Goal: Information Seeking & Learning: Learn about a topic

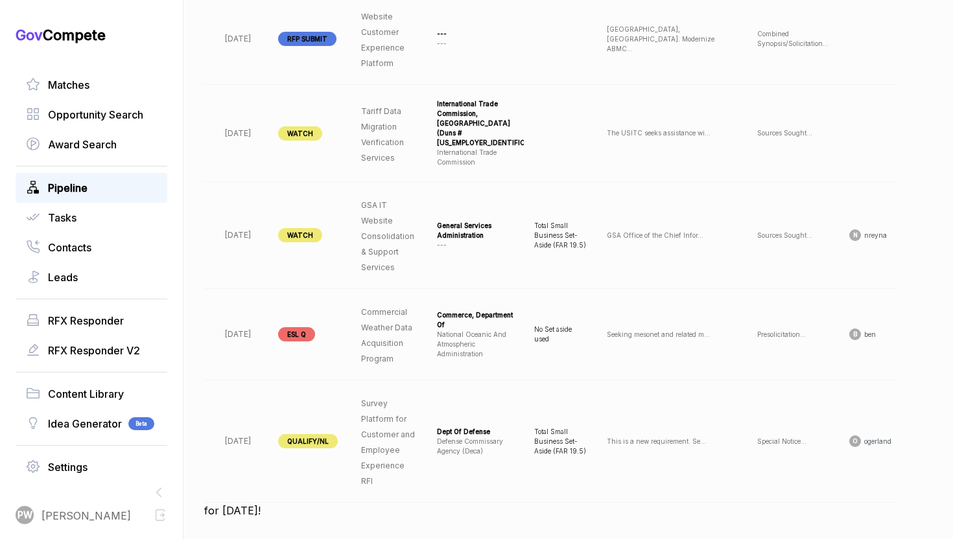
scroll to position [0, 129]
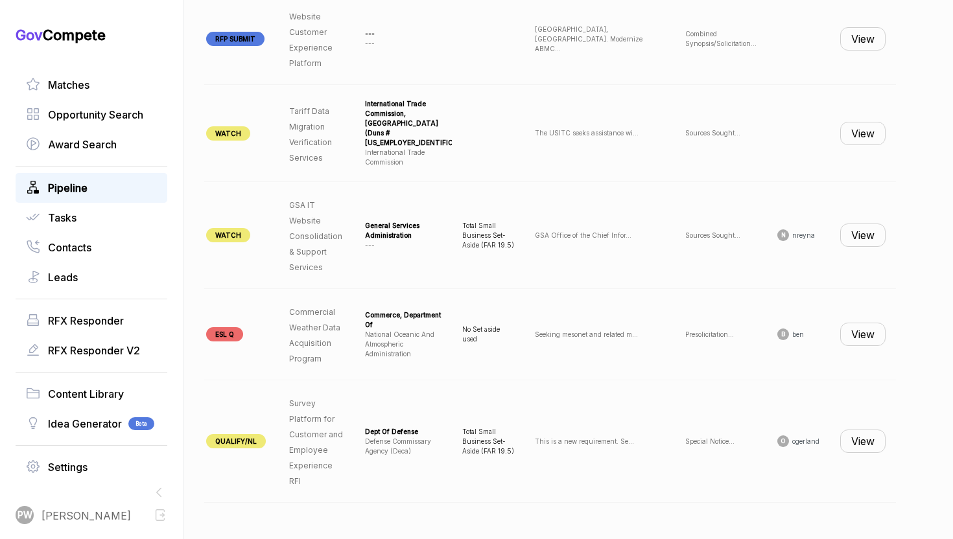
click at [874, 443] on button "View" at bounding box center [862, 441] width 45 height 23
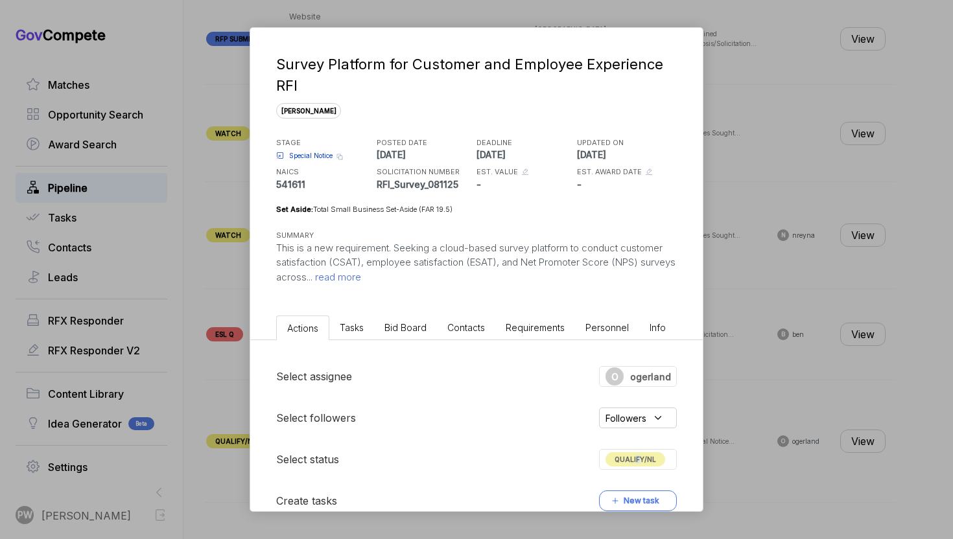
click at [635, 460] on span "QUALIFY/NL" at bounding box center [635, 459] width 60 height 14
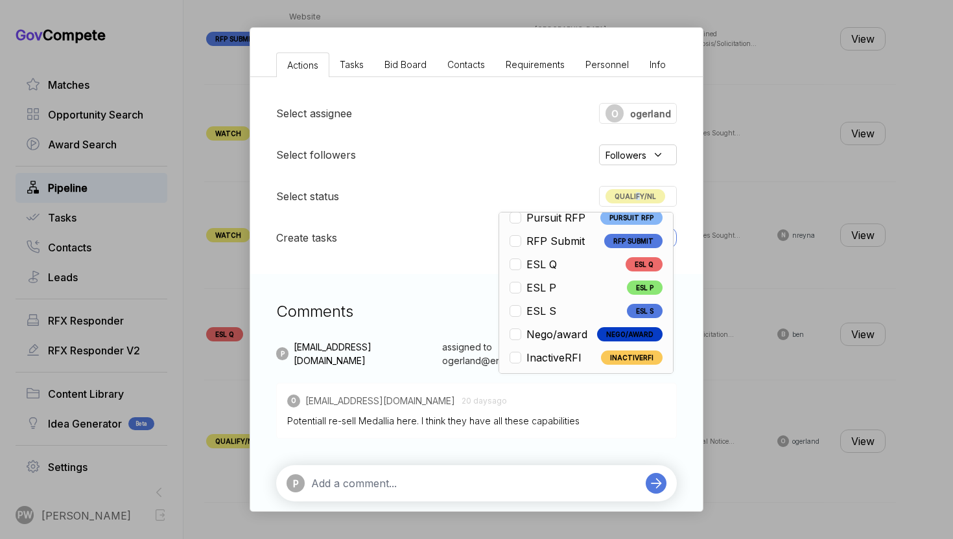
scroll to position [303, 0]
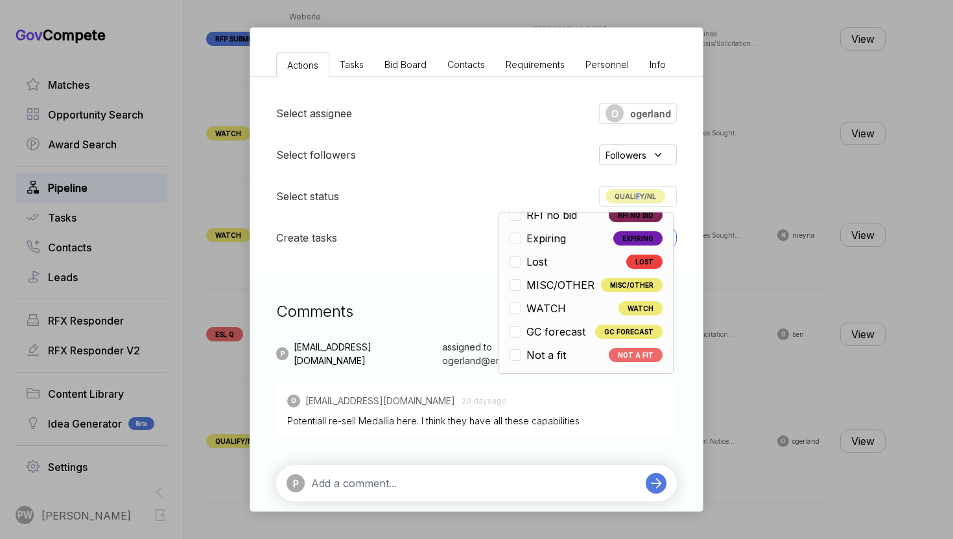
click at [536, 361] on span "Not a fit" at bounding box center [546, 355] width 40 height 16
checkbox input "false"
checkbox input "true"
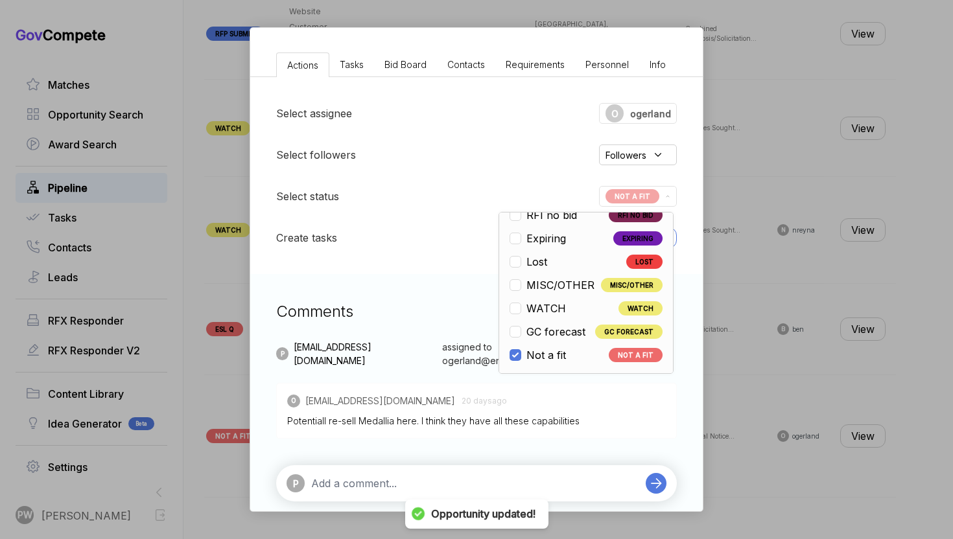
click at [891, 430] on div "Survey Platform for Customer and Employee Experience RFI [PERSON_NAME] STAGE Sp…" at bounding box center [476, 269] width 953 height 539
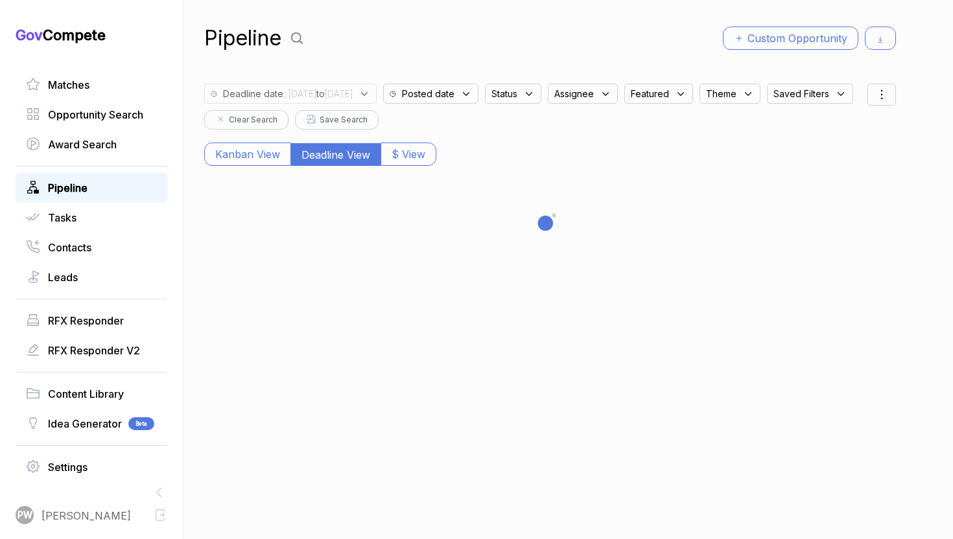
click at [325, 93] on b "to" at bounding box center [320, 93] width 8 height 11
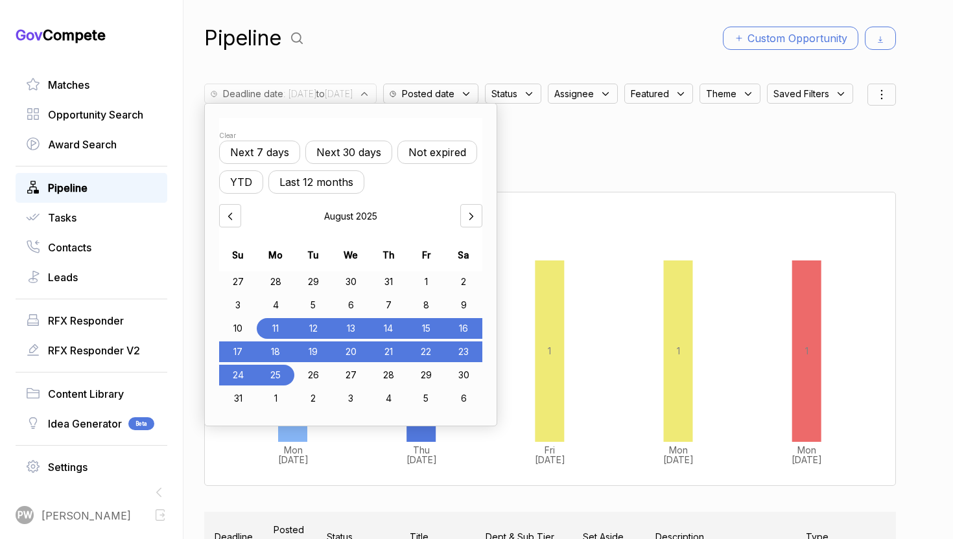
click at [454, 217] on div "[DATE]" at bounding box center [350, 215] width 263 height 23
click at [469, 222] on div at bounding box center [471, 215] width 22 height 23
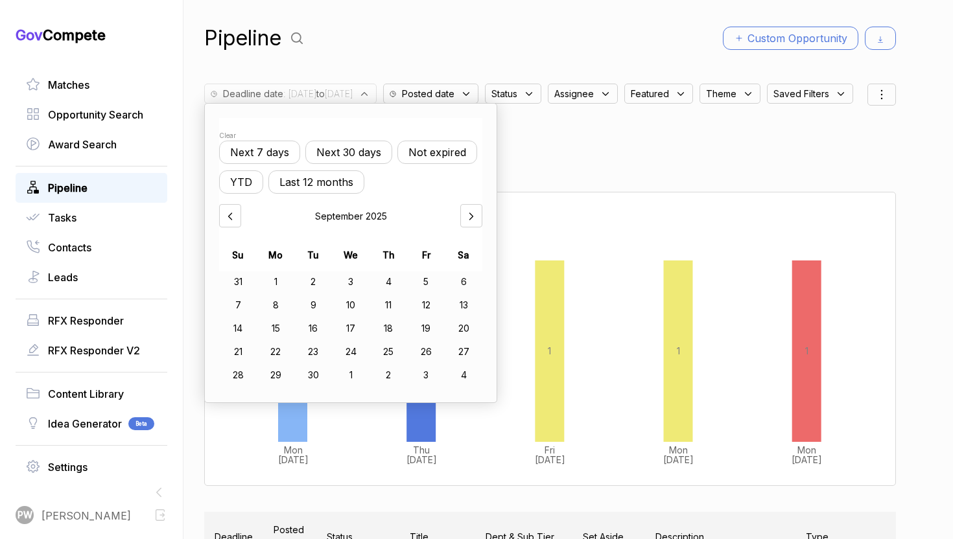
click at [272, 285] on div "1" at bounding box center [276, 282] width 38 height 21
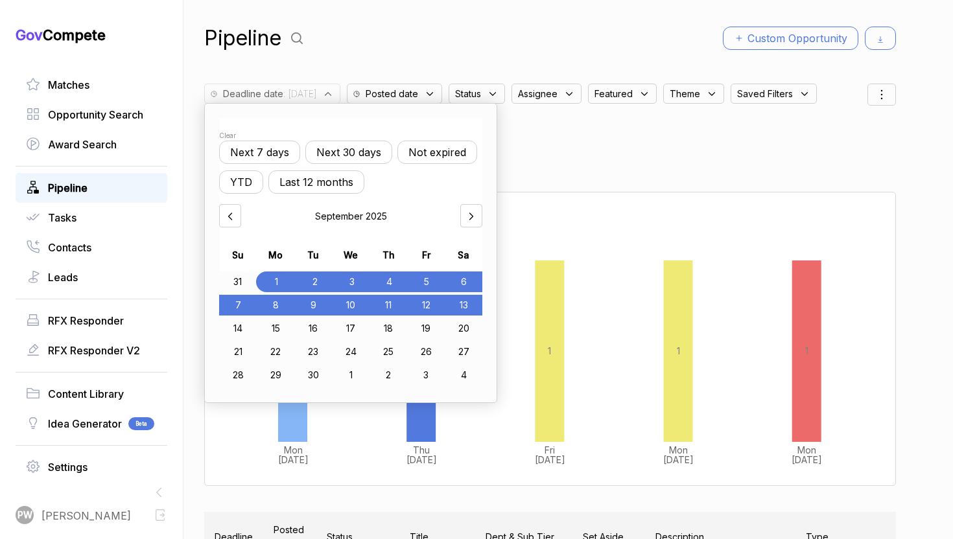
click at [469, 303] on div "13" at bounding box center [464, 305] width 38 height 21
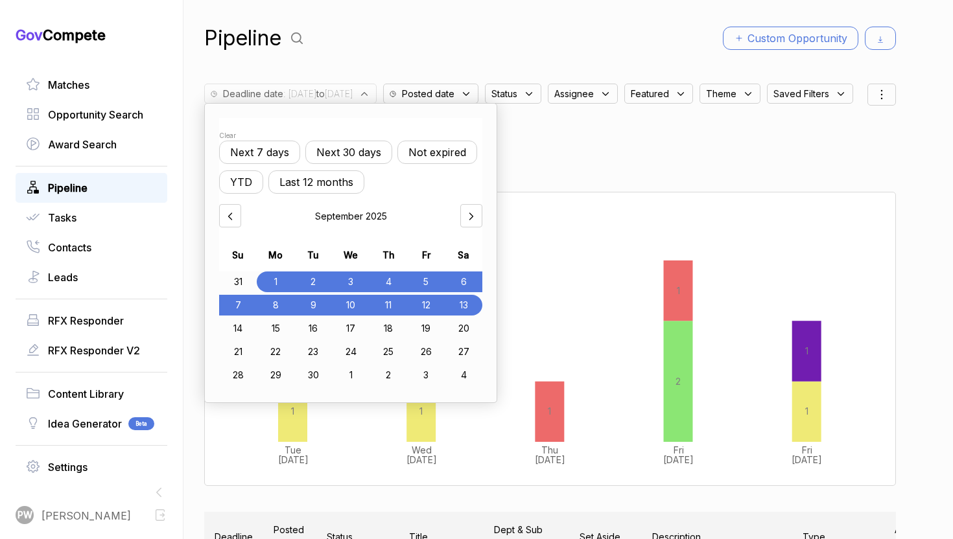
click at [778, 128] on div "Deadline date : [DATE] to [DATE] Clear Next 7 days Next 30 days Not expired YTD…" at bounding box center [535, 103] width 663 height 52
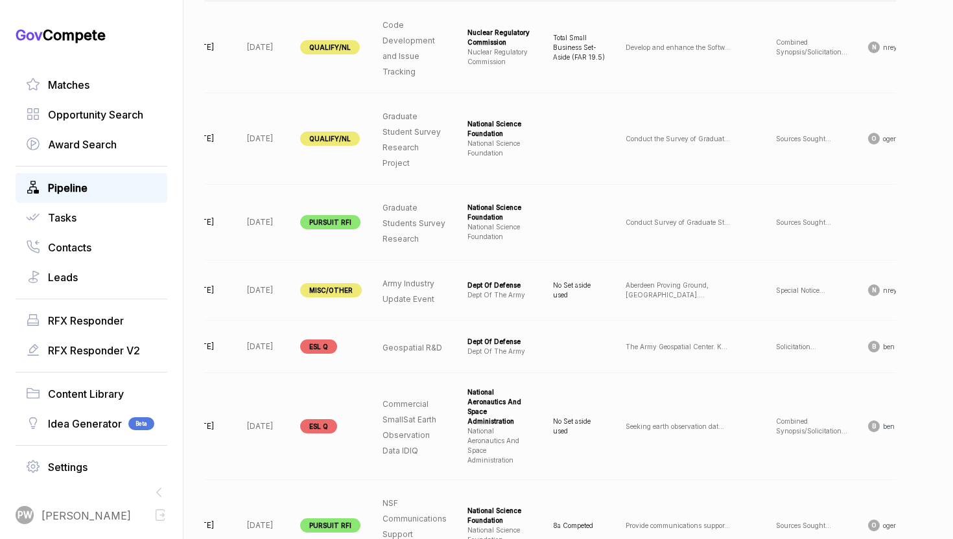
scroll to position [0, 138]
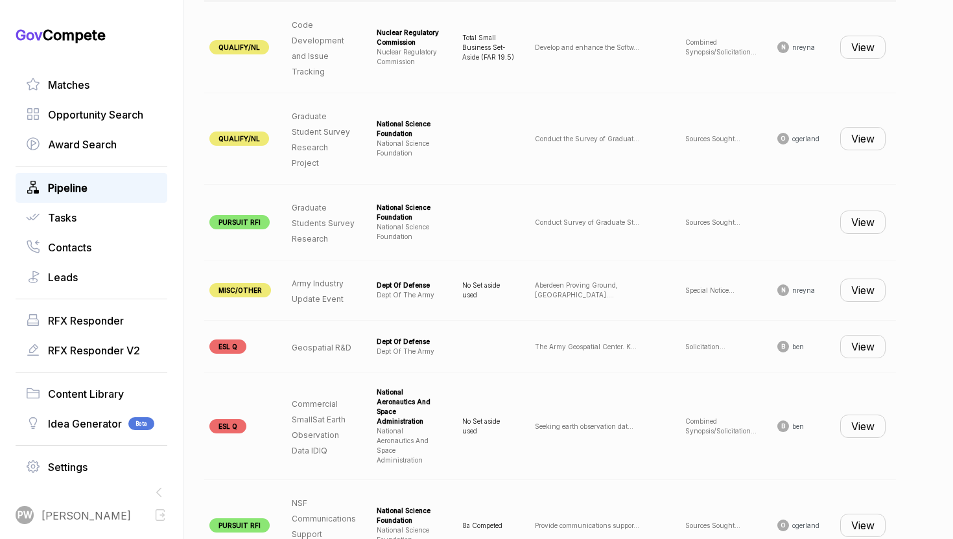
click at [855, 223] on button "View" at bounding box center [862, 222] width 45 height 23
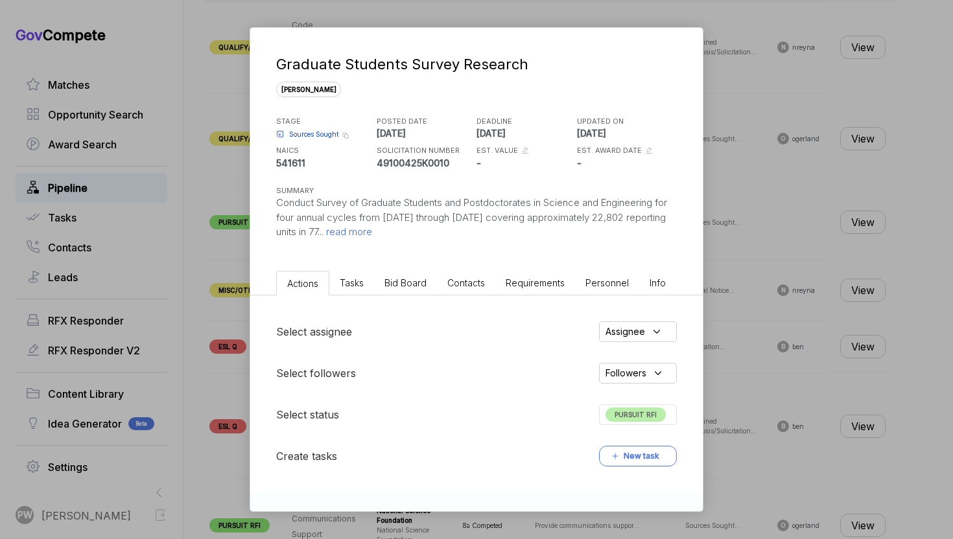
click at [369, 236] on span "read more" at bounding box center [347, 232] width 49 height 12
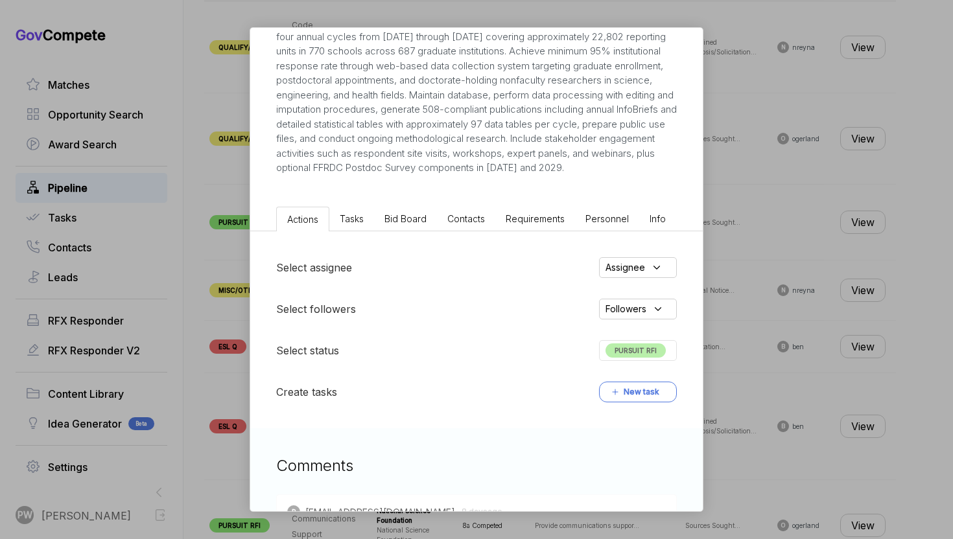
scroll to position [379, 0]
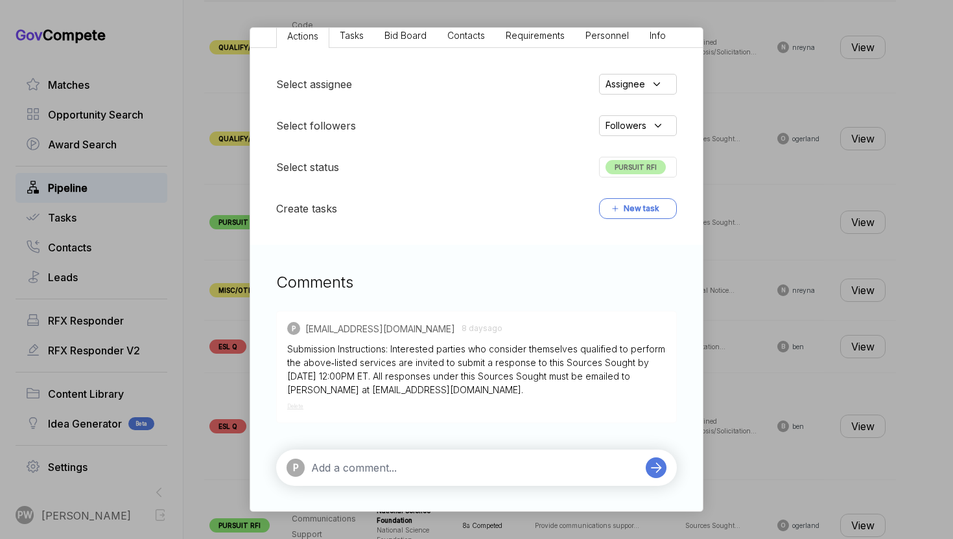
click at [531, 391] on div "Submission Instructions: Interested parties who consider themselves qualified t…" at bounding box center [476, 369] width 379 height 54
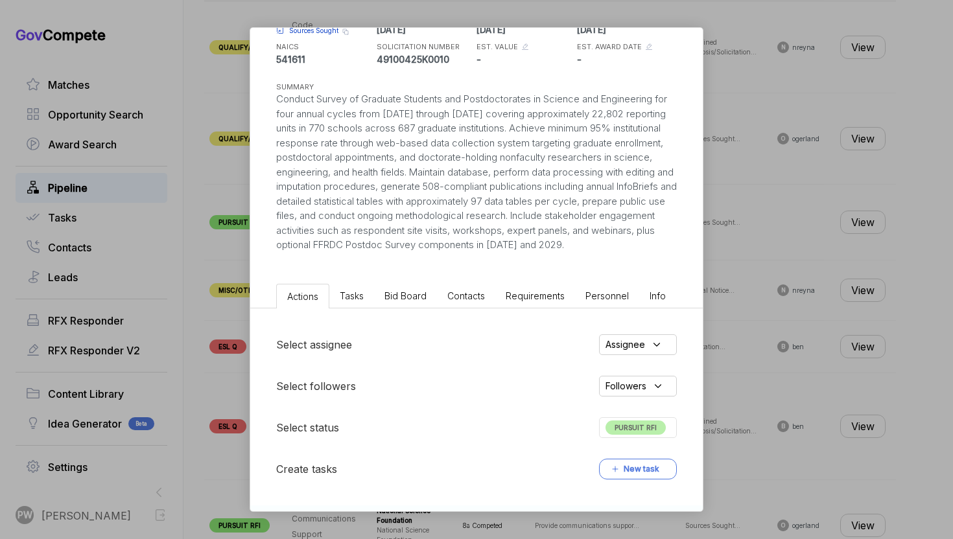
scroll to position [0, 0]
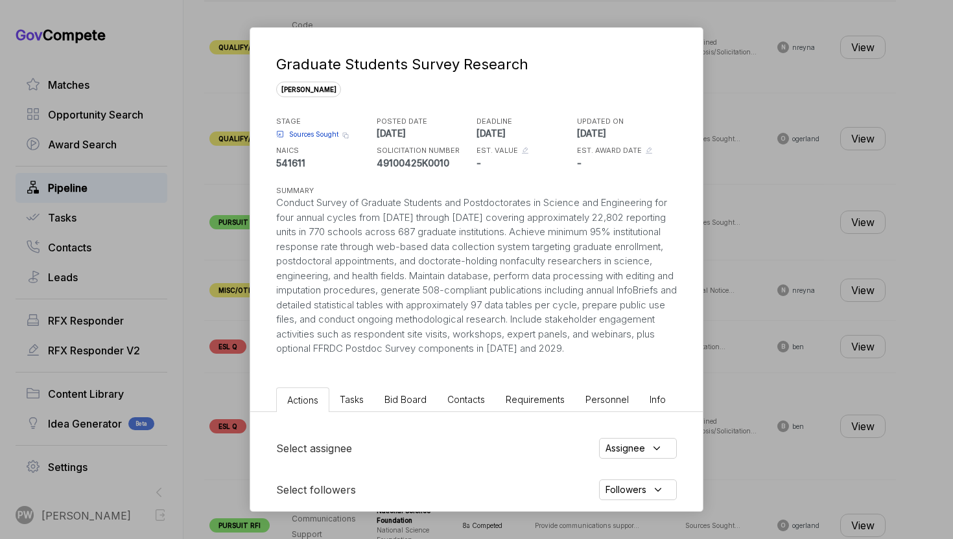
click at [412, 412] on li "Bid Board" at bounding box center [405, 400] width 63 height 24
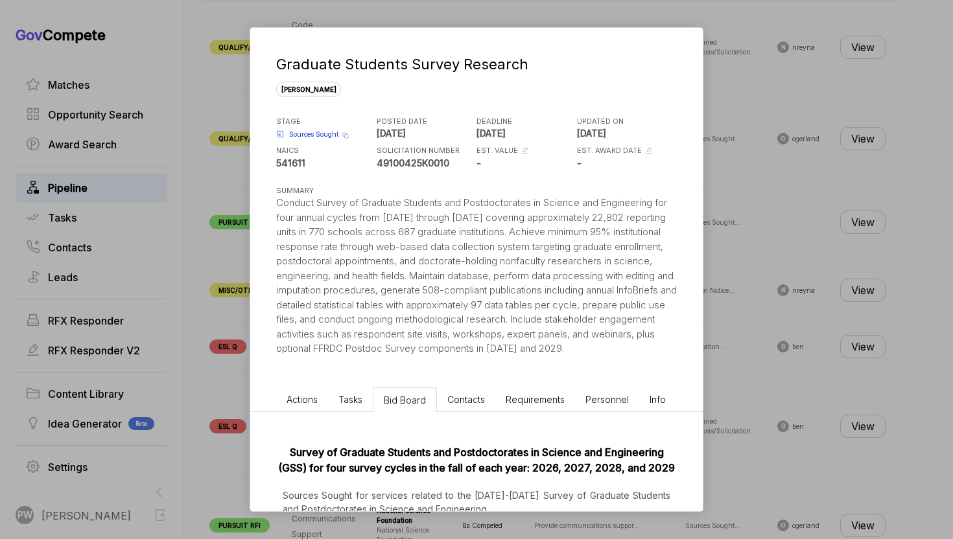
scroll to position [111, 0]
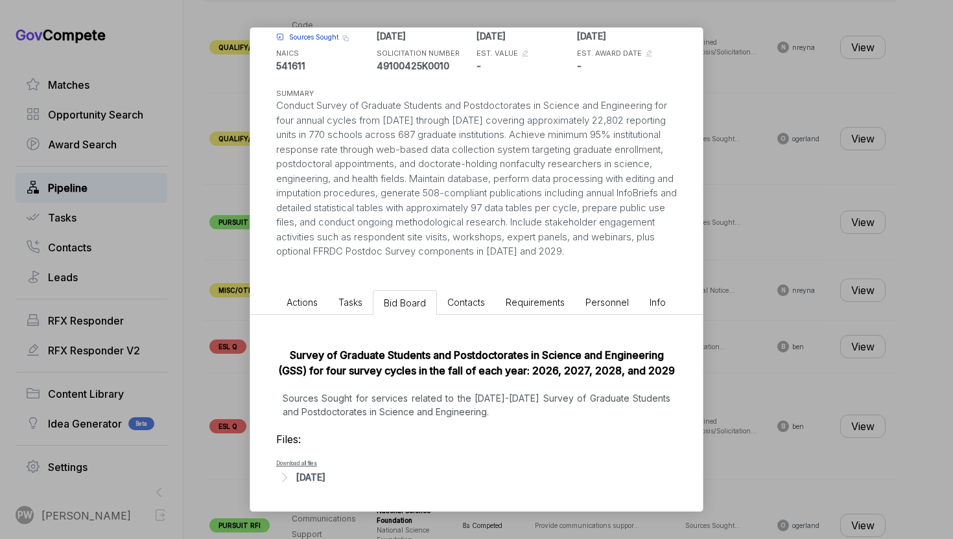
click at [408, 404] on p "Sources Sought for services related to the 2026-2029 Survey of Graduate Student…" at bounding box center [476, 404] width 401 height 27
click at [314, 311] on li "Actions" at bounding box center [302, 302] width 52 height 24
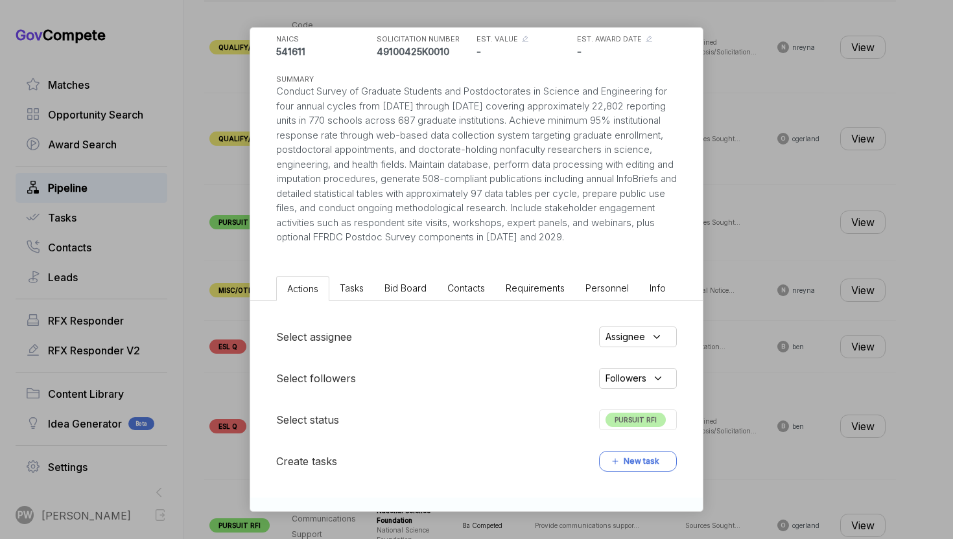
click at [359, 294] on span "Tasks" at bounding box center [352, 288] width 24 height 11
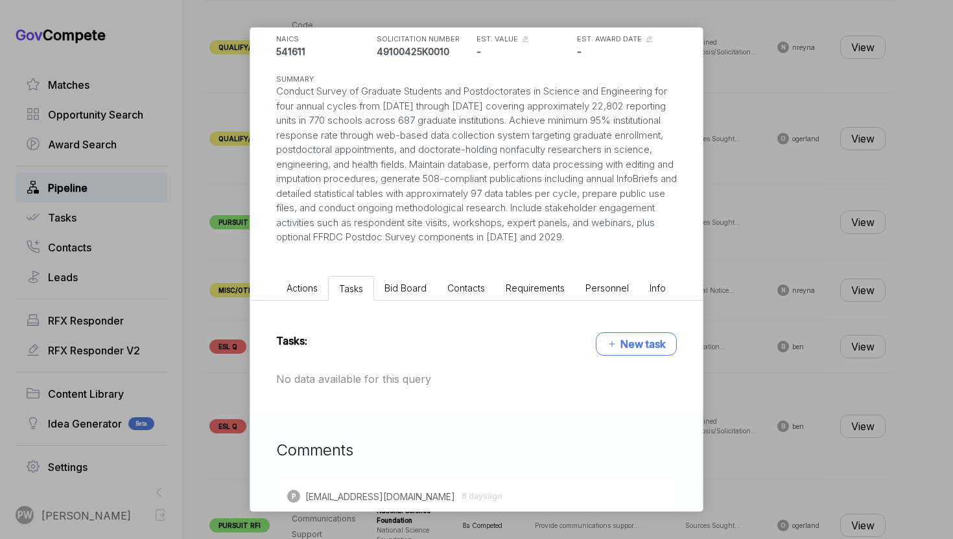
click at [399, 294] on span "Bid Board" at bounding box center [405, 288] width 42 height 11
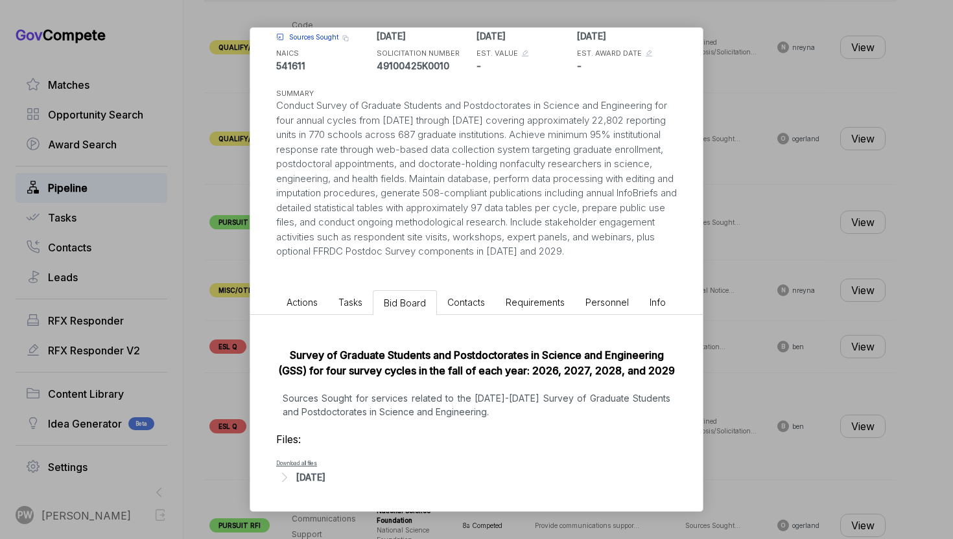
click at [312, 309] on li "Actions" at bounding box center [302, 302] width 52 height 24
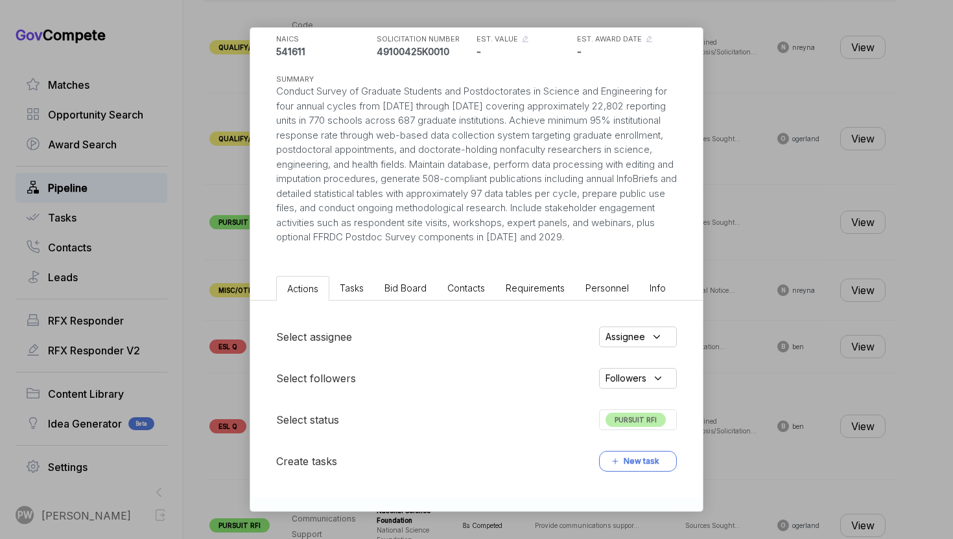
scroll to position [379, 0]
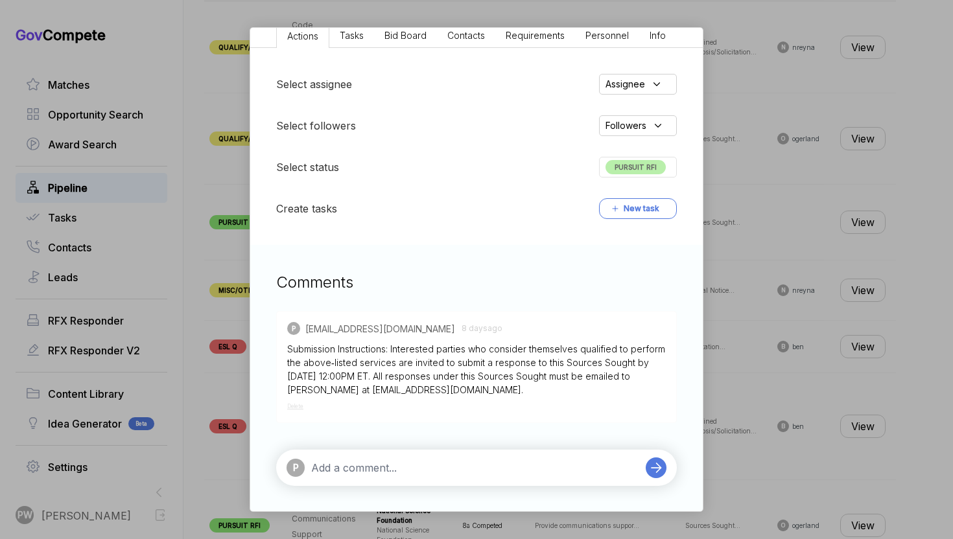
click at [952, 268] on div "Graduate Students Survey Research sam STAGE Sources Sought Copy link POSTED DAT…" at bounding box center [476, 269] width 953 height 539
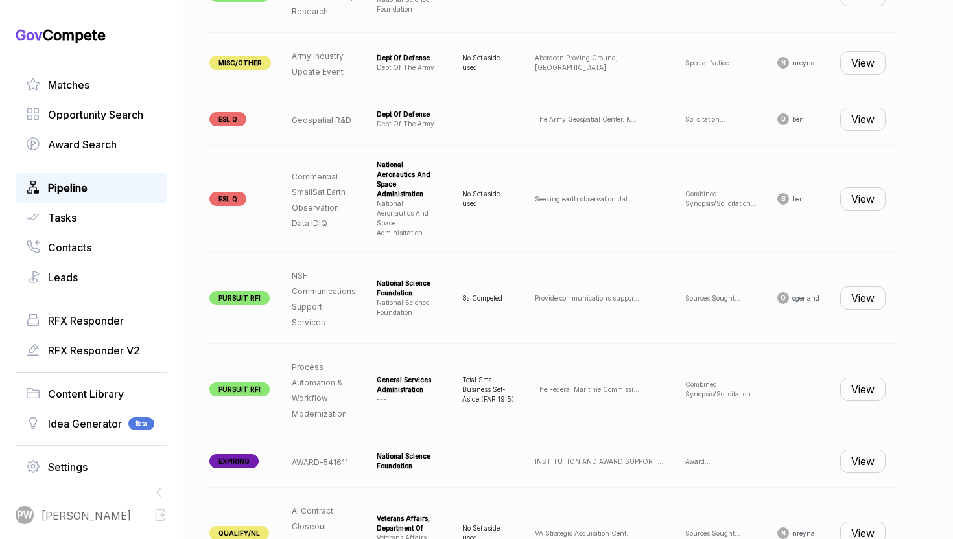
scroll to position [792, 0]
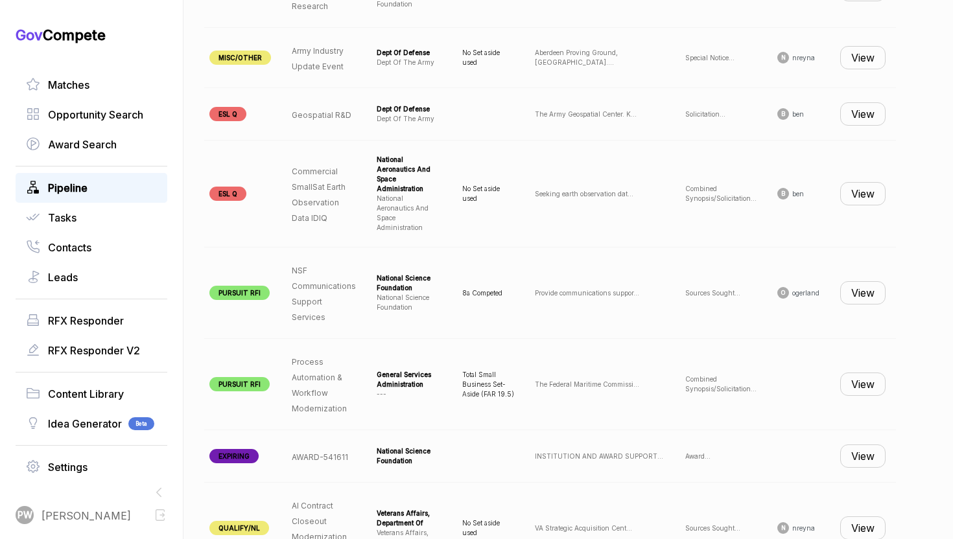
click at [867, 285] on button "View" at bounding box center [862, 292] width 45 height 23
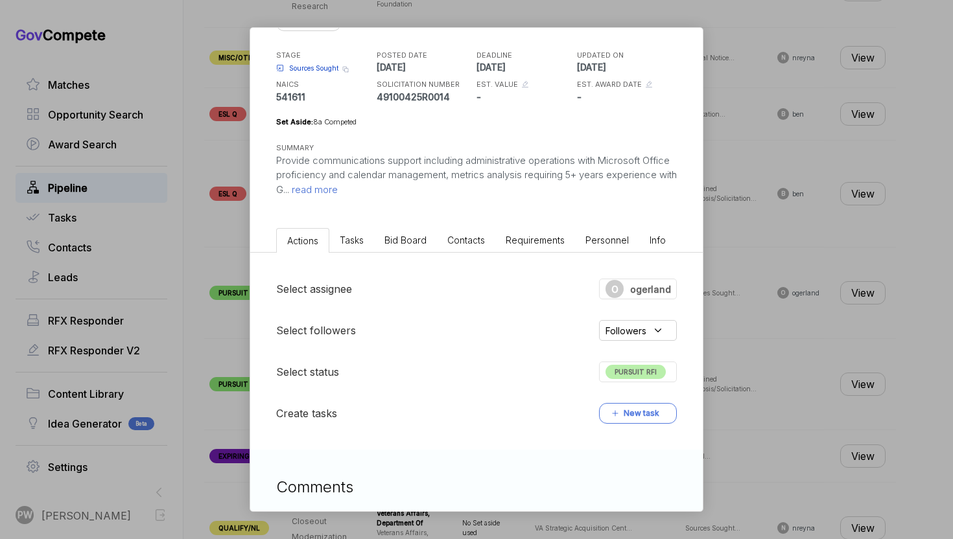
scroll to position [0, 0]
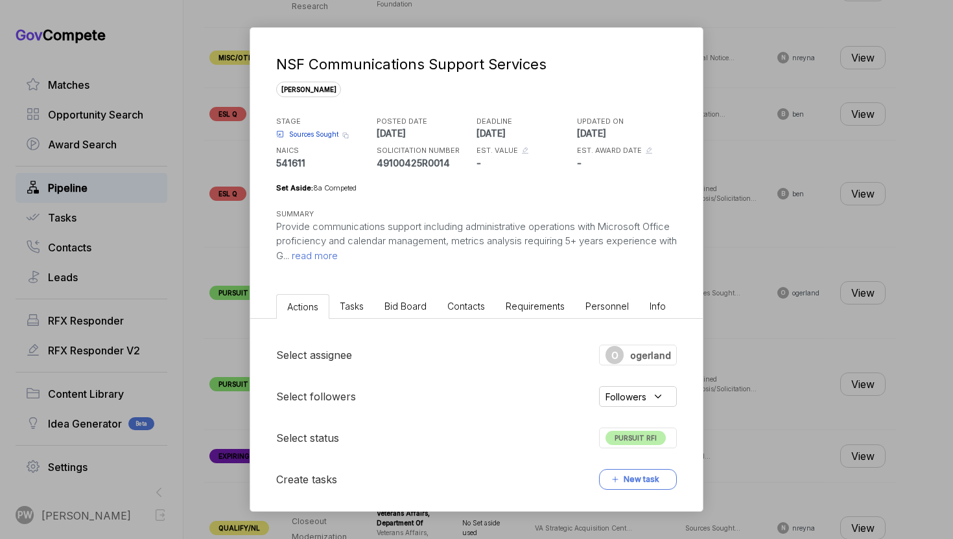
click at [858, 386] on div "NSF Communications Support Services sam STAGE Sources Sought Copy link POSTED D…" at bounding box center [476, 269] width 953 height 539
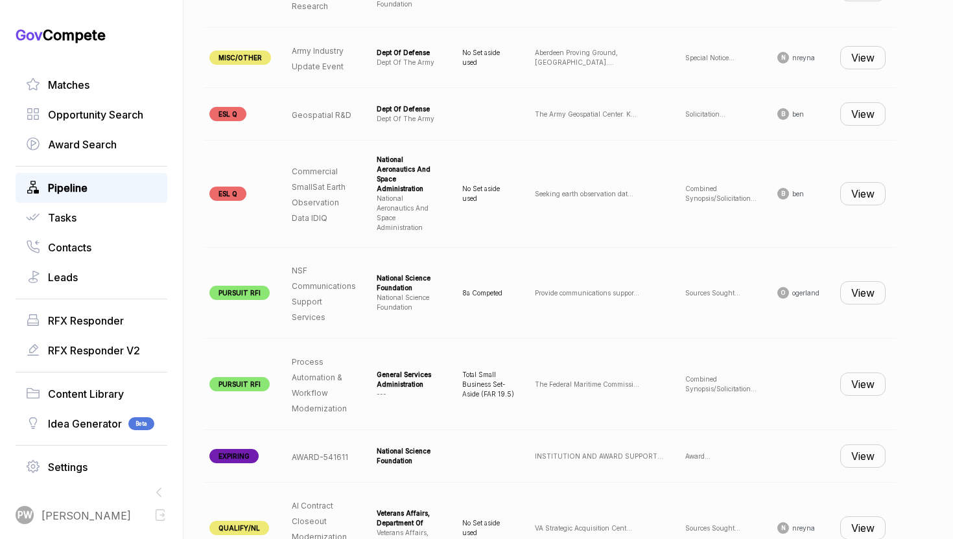
click at [858, 386] on td "View" at bounding box center [863, 384] width 66 height 91
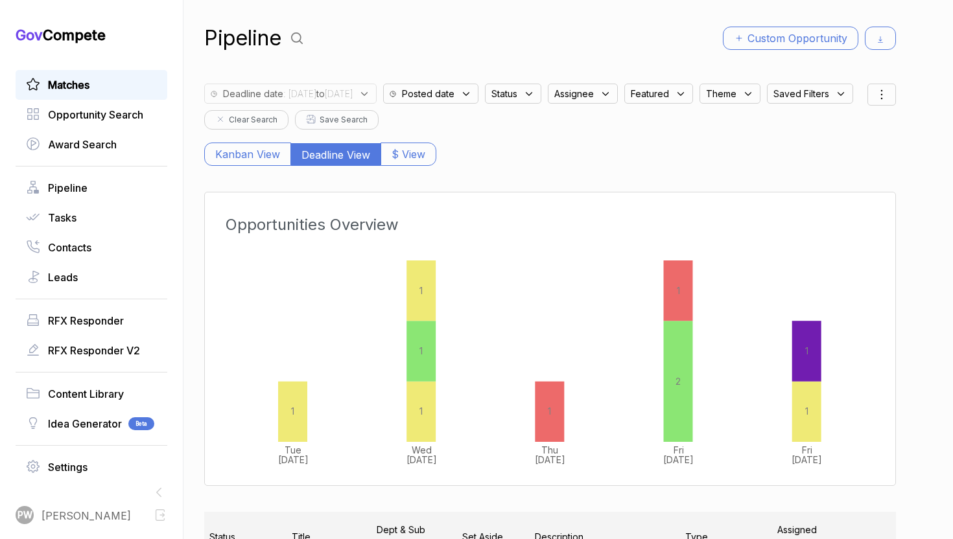
click at [87, 78] on span "Matches" at bounding box center [68, 85] width 41 height 16
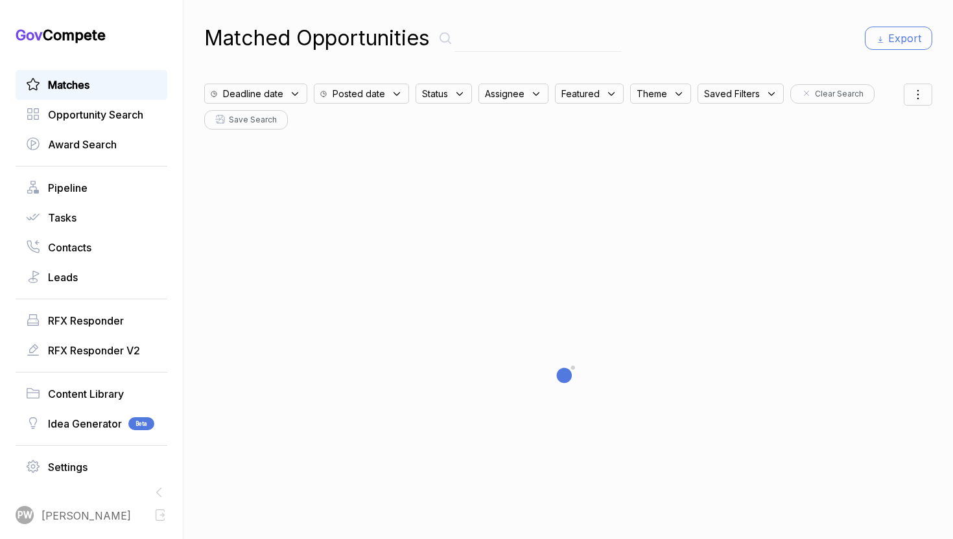
click at [296, 100] on div "Deadline date" at bounding box center [255, 94] width 103 height 20
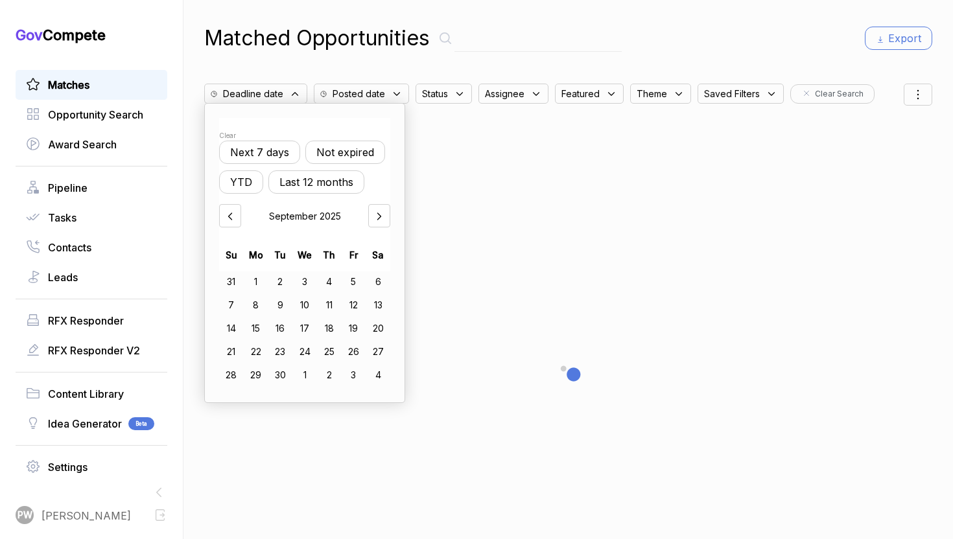
click at [334, 153] on button "Not expired" at bounding box center [345, 152] width 80 height 23
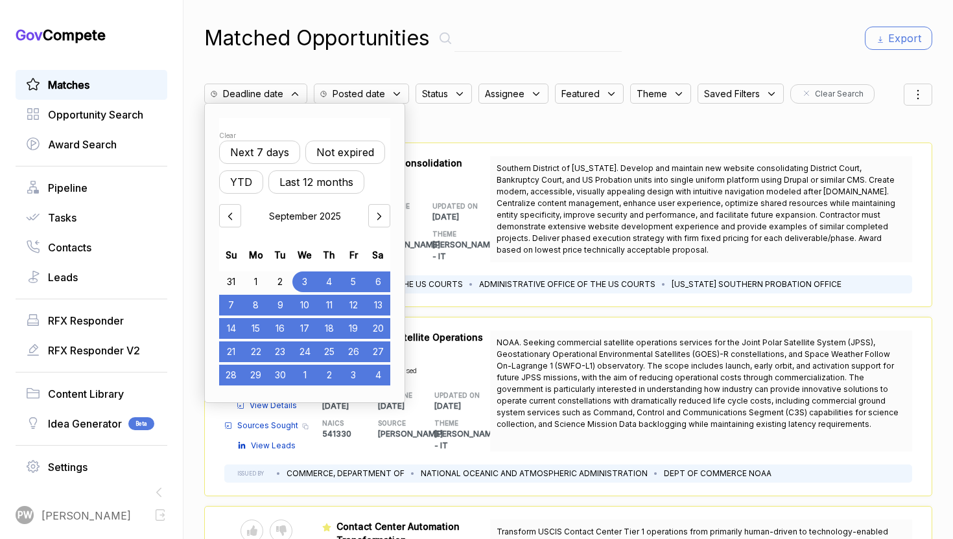
click at [461, 87] on div "Status" at bounding box center [443, 94] width 56 height 20
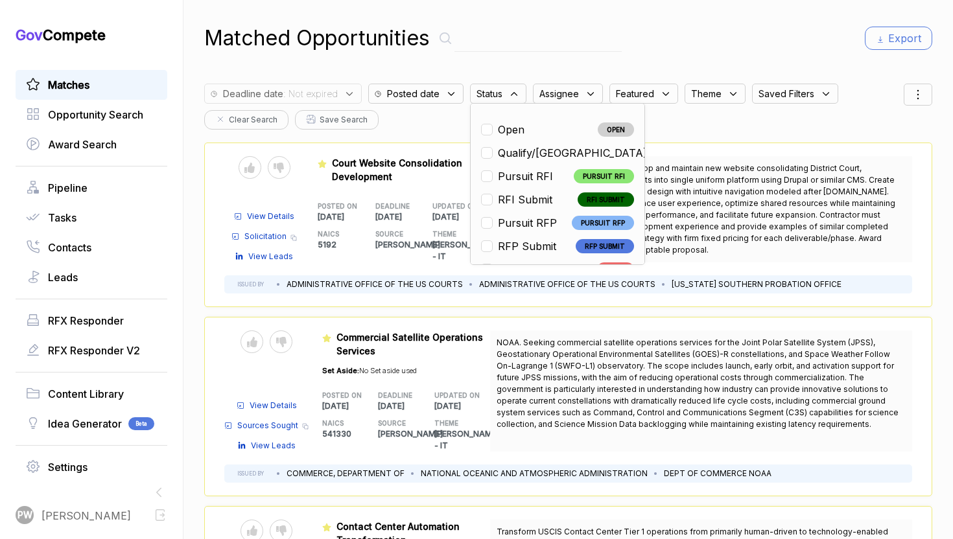
click at [498, 126] on span "Open" at bounding box center [511, 130] width 27 height 16
checkbox input "true"
click at [434, 373] on div "Featured NOAA_C-EOGSS_RFI Commercial Satellite Operations Services Set Aside: N…" at bounding box center [406, 391] width 169 height 121
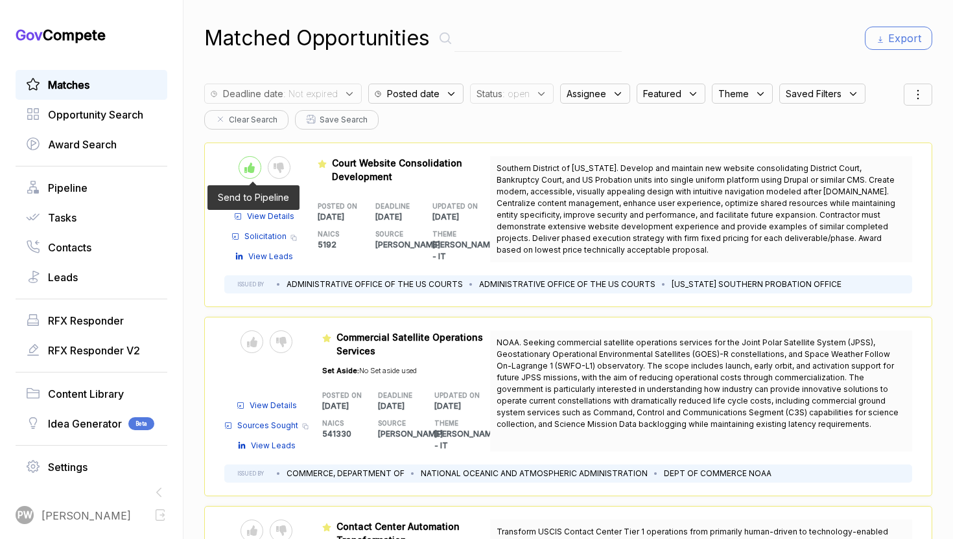
click at [244, 174] on div at bounding box center [250, 167] width 23 height 23
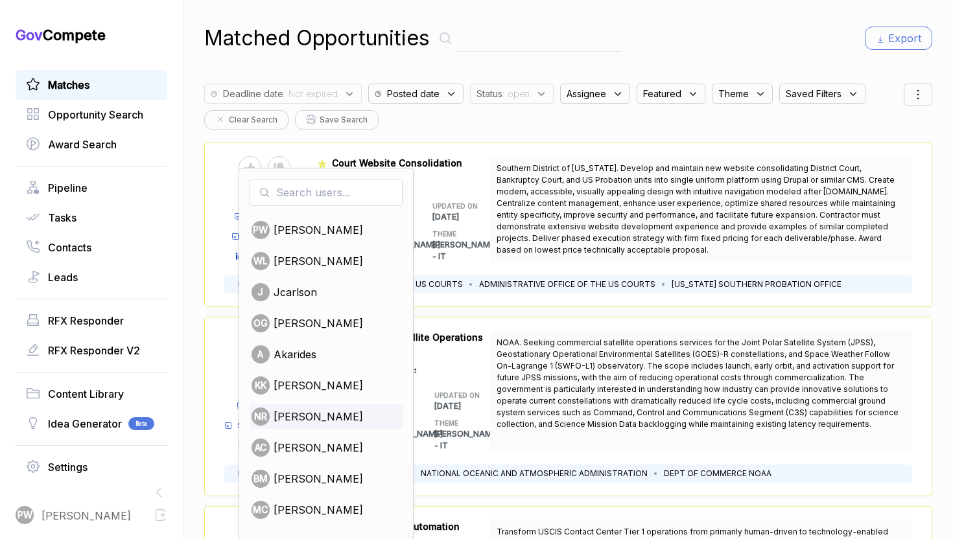
click at [300, 414] on span "nabor reyna" at bounding box center [318, 417] width 89 height 16
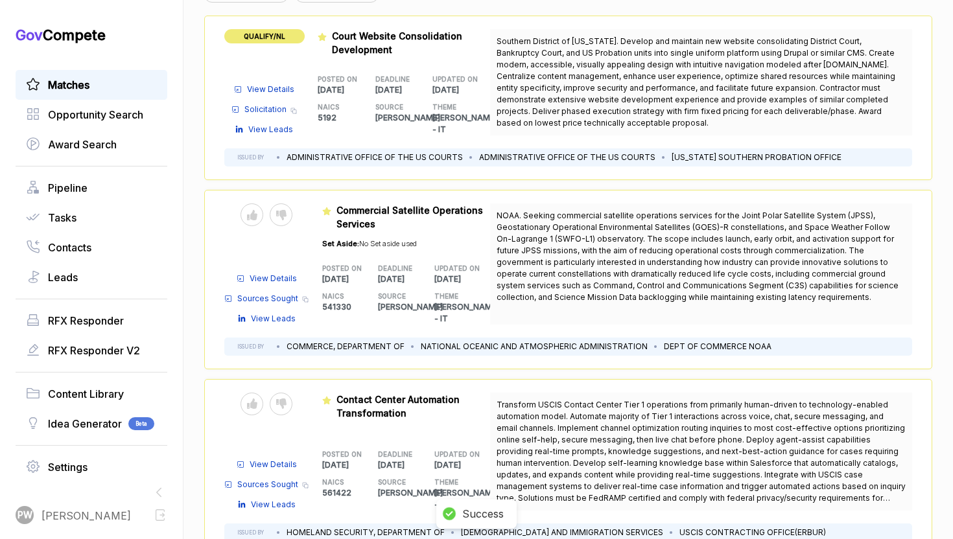
scroll to position [150, 0]
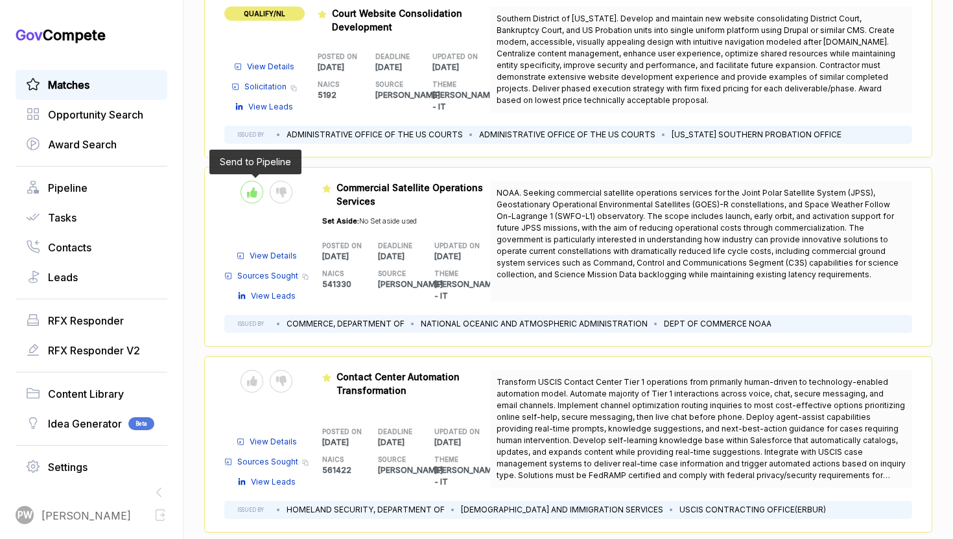
click at [255, 191] on icon at bounding box center [252, 192] width 10 height 10
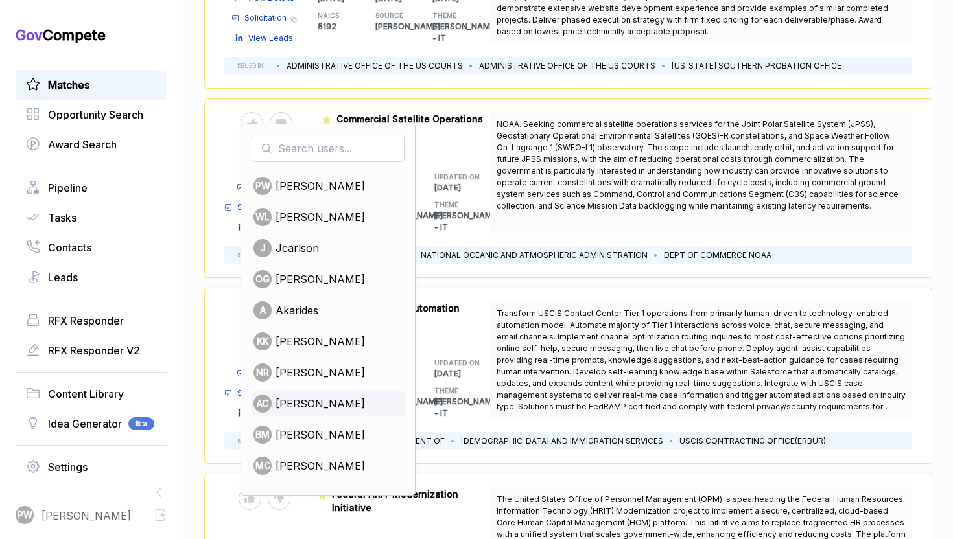
scroll to position [219, 0]
click at [336, 225] on div "WL Wally Lang" at bounding box center [327, 216] width 153 height 25
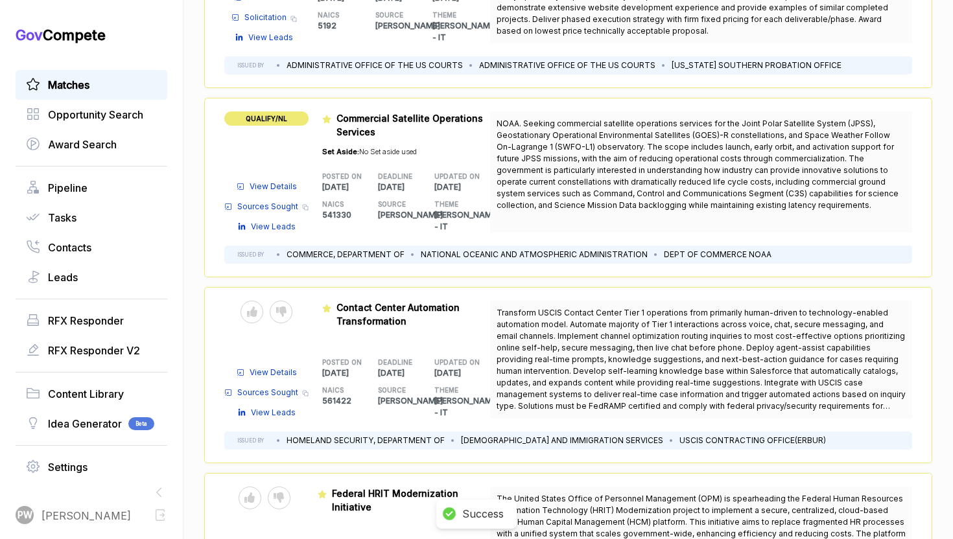
scroll to position [295, 0]
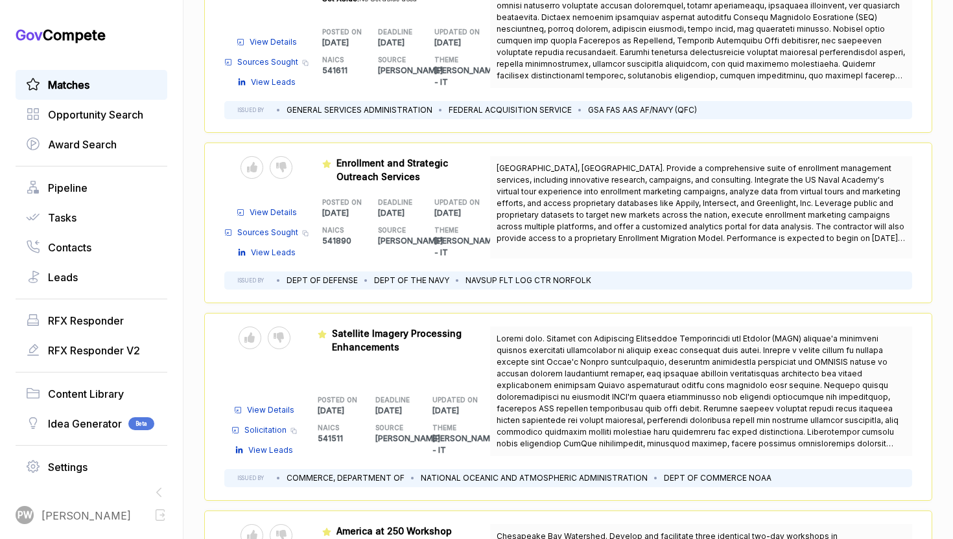
scroll to position [1452, 0]
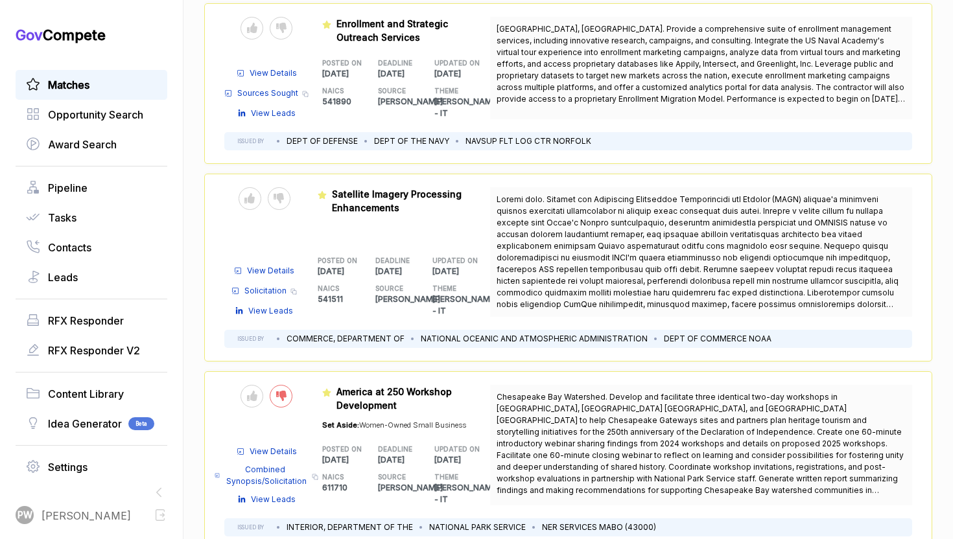
click at [274, 385] on div at bounding box center [281, 396] width 23 height 23
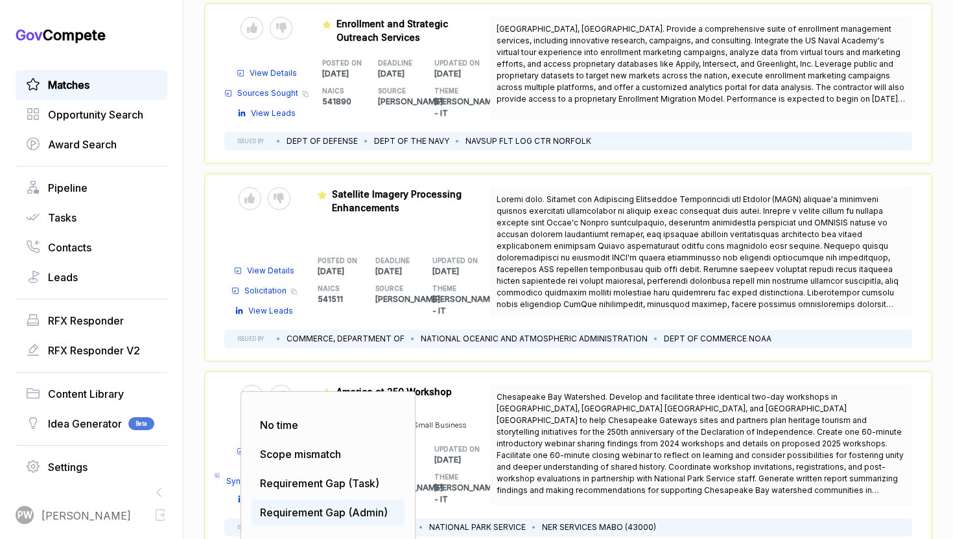
click at [285, 500] on div "Requirement Gap (Admin)" at bounding box center [327, 513] width 153 height 26
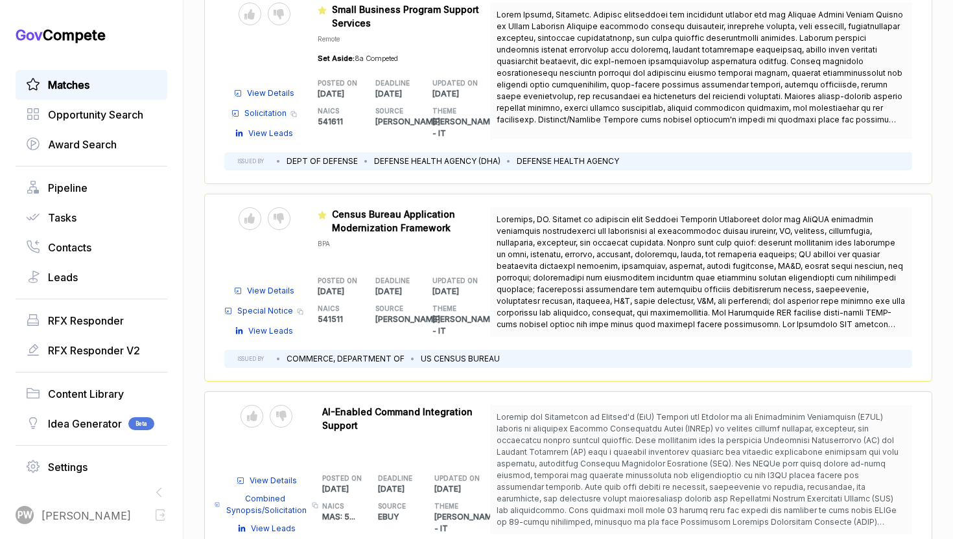
scroll to position [3228, 0]
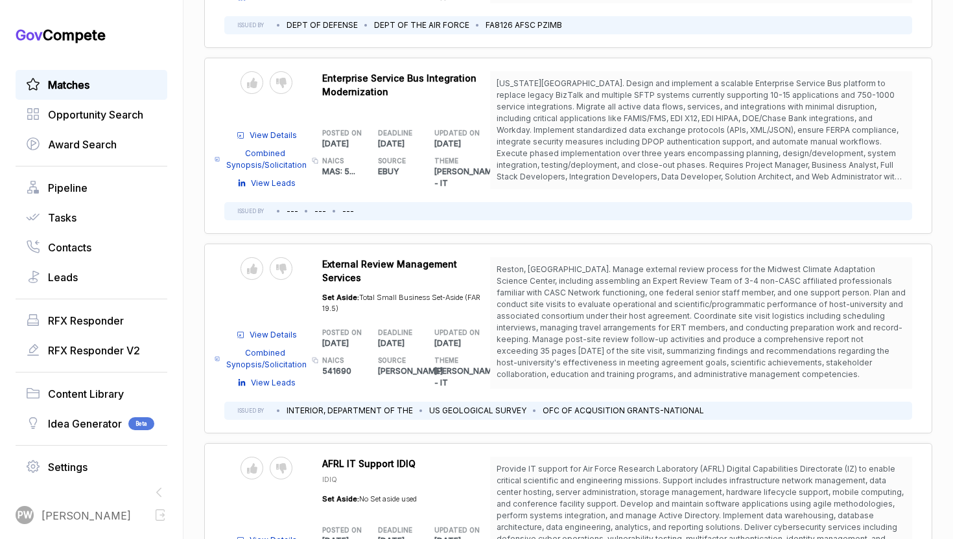
scroll to position [6805, 0]
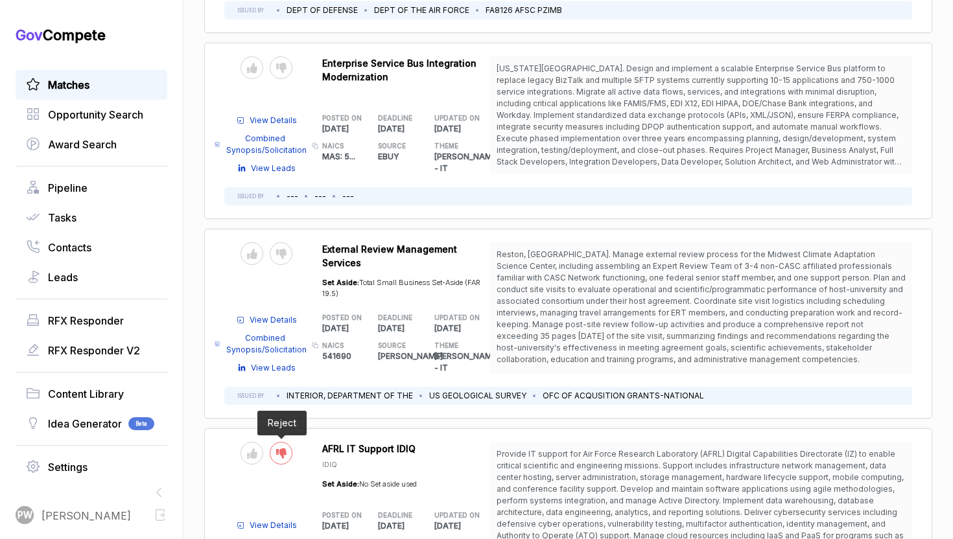
click at [284, 449] on icon at bounding box center [281, 454] width 10 height 10
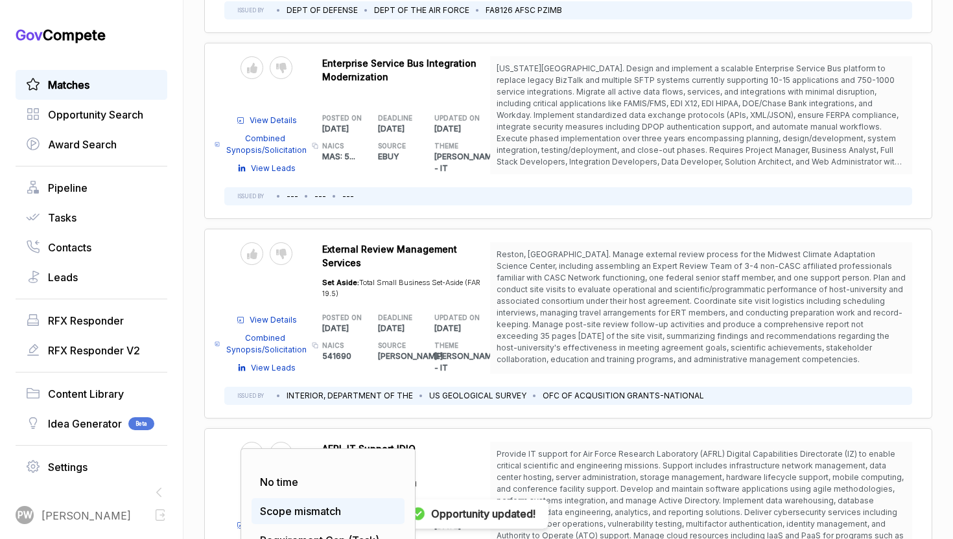
click at [285, 505] on span "Scope mismatch" at bounding box center [300, 511] width 81 height 13
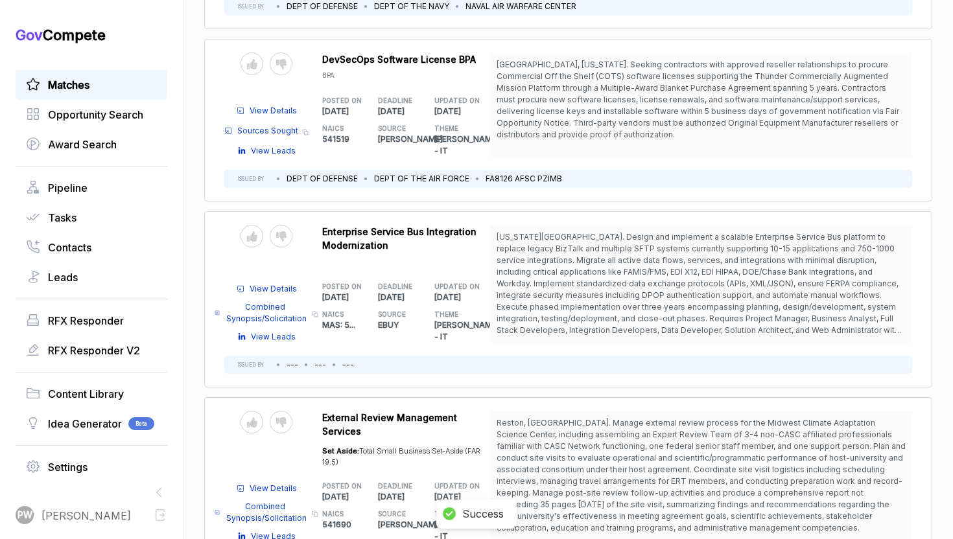
scroll to position [6636, 0]
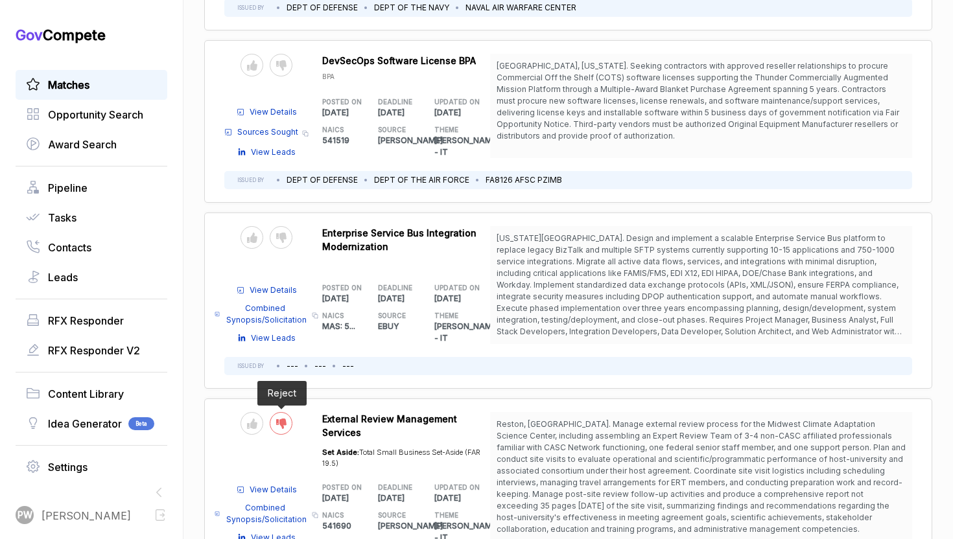
click at [286, 412] on div at bounding box center [281, 423] width 23 height 23
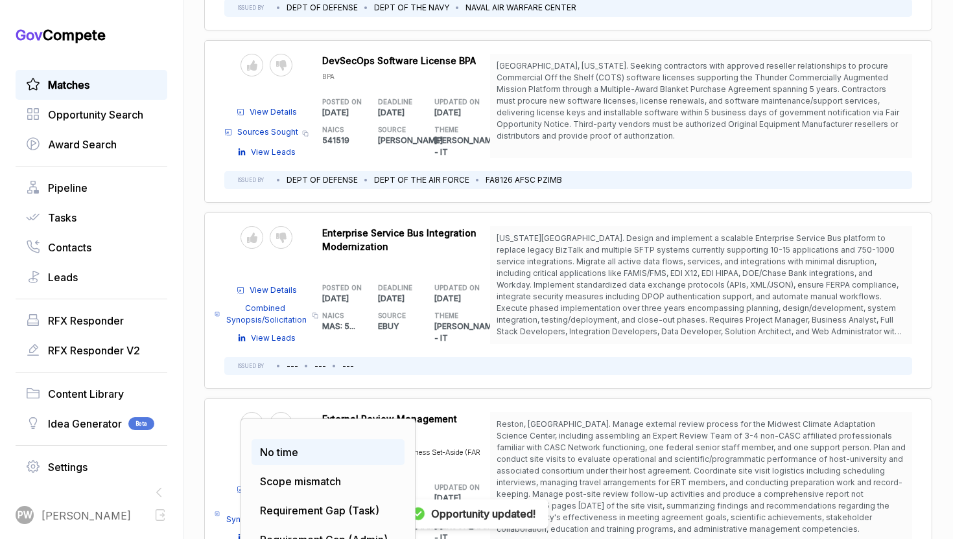
click at [297, 446] on span "No time" at bounding box center [279, 452] width 38 height 13
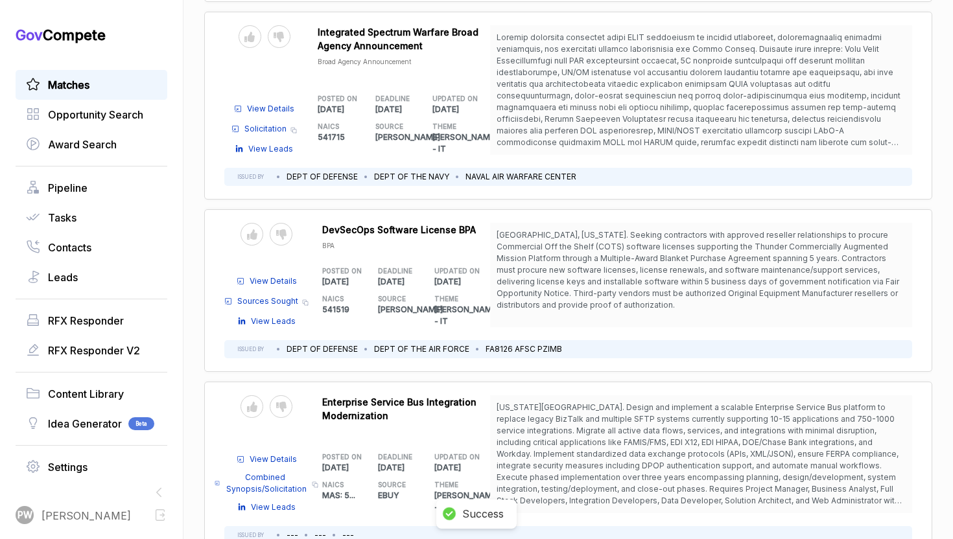
scroll to position [6452, 0]
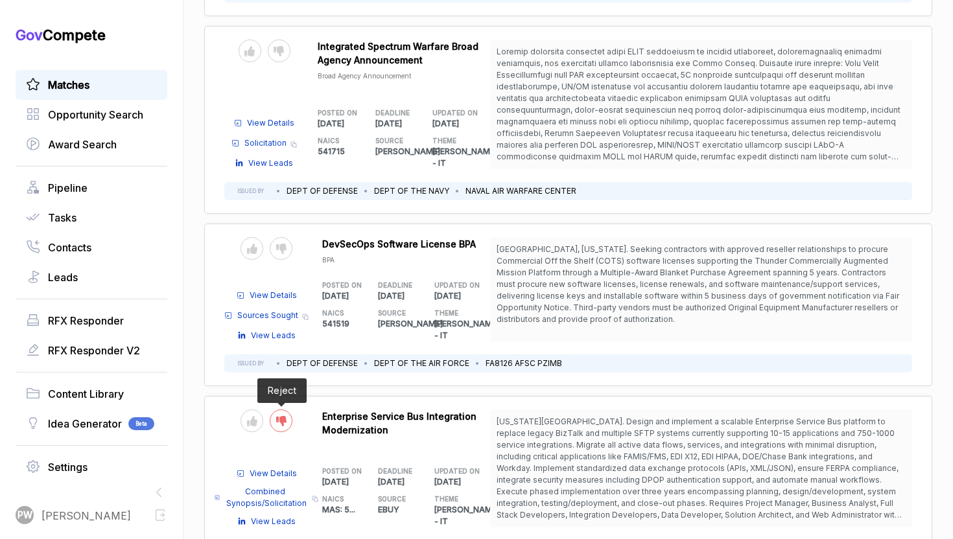
click at [277, 416] on icon at bounding box center [281, 421] width 10 height 10
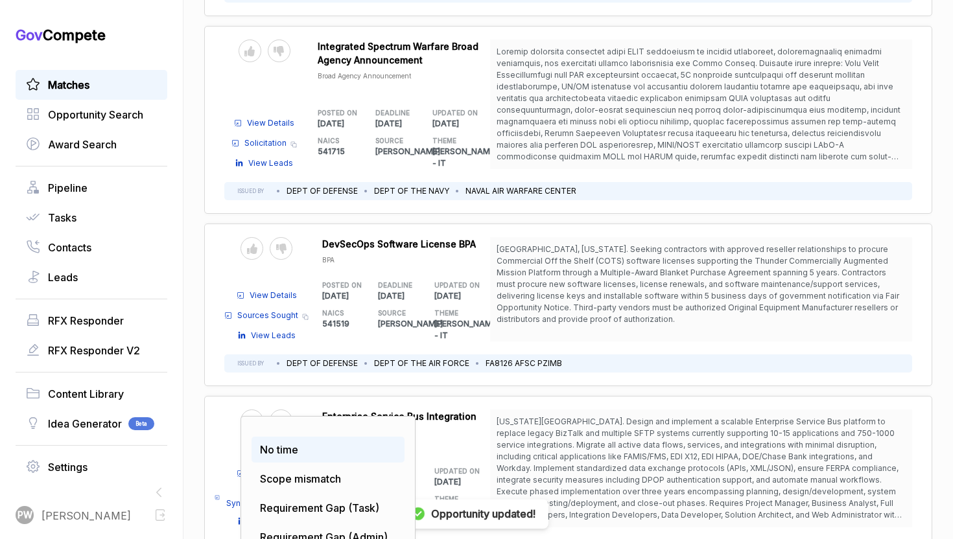
click at [294, 443] on span "No time" at bounding box center [279, 449] width 38 height 13
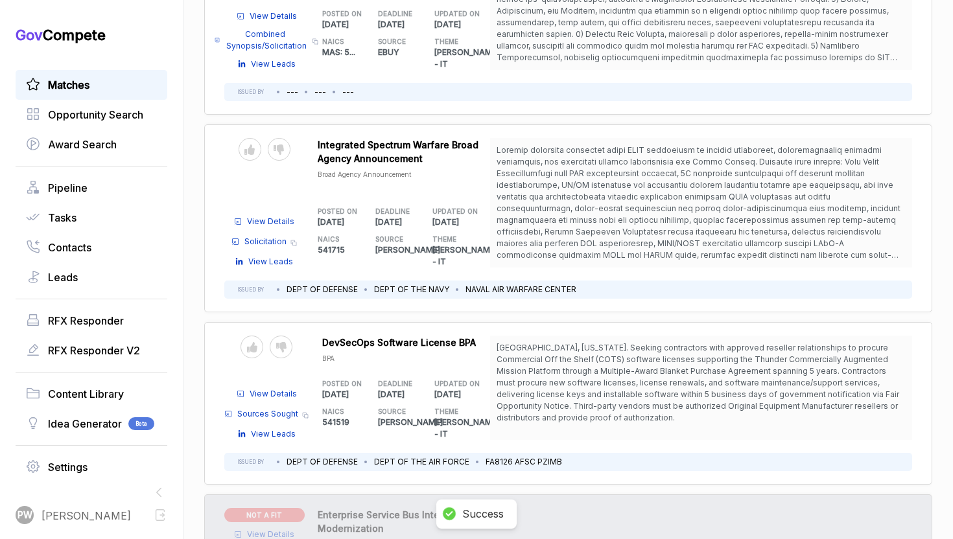
scroll to position [6287, 0]
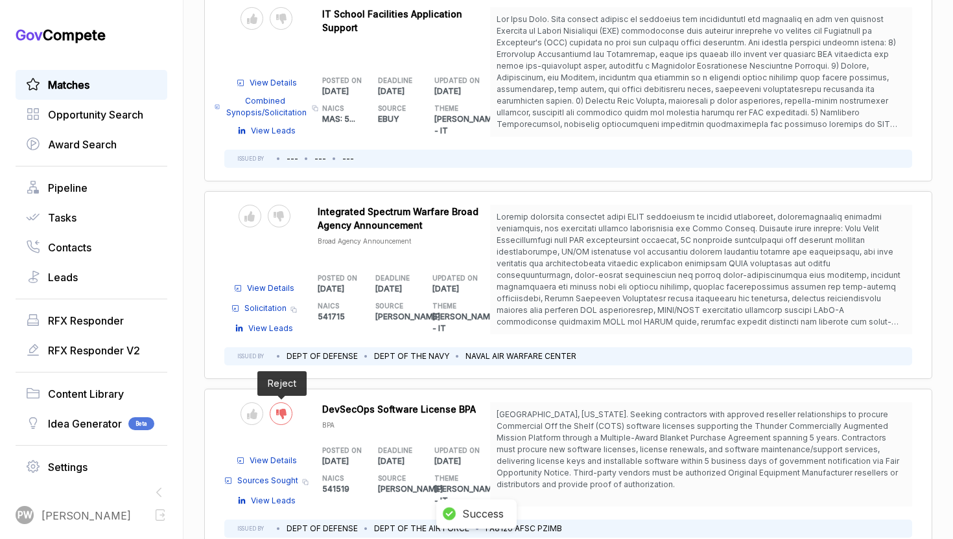
click at [283, 402] on div at bounding box center [281, 413] width 23 height 23
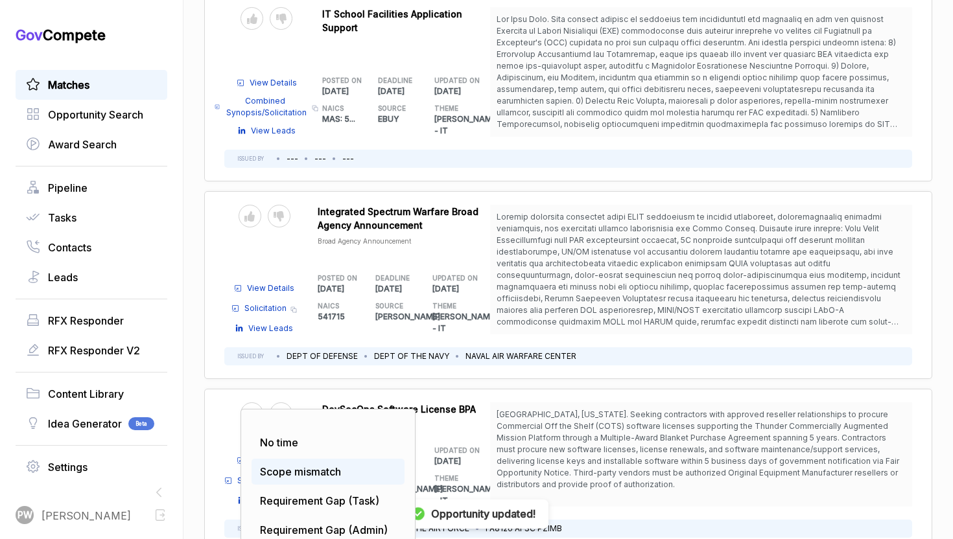
click at [293, 465] on span "Scope mismatch" at bounding box center [300, 471] width 81 height 13
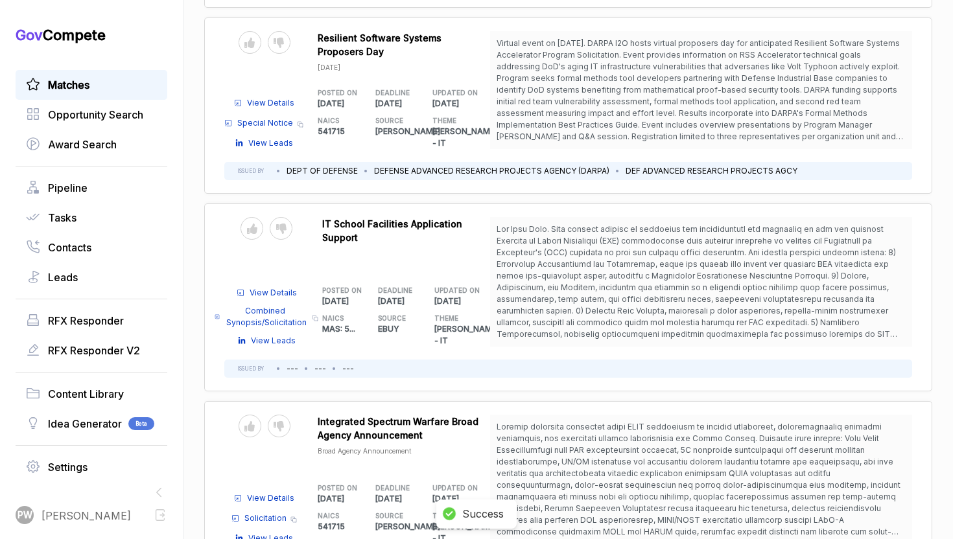
scroll to position [6065, 0]
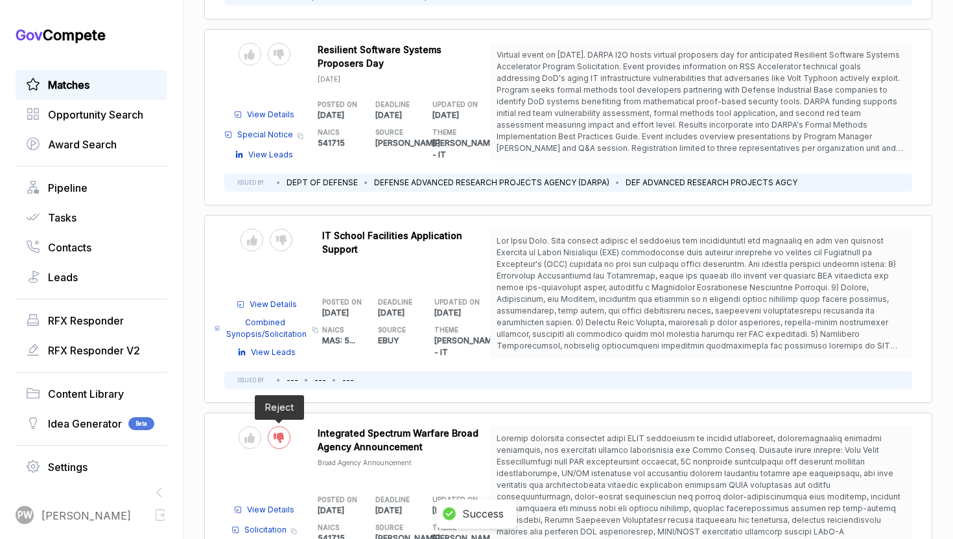
click at [281, 433] on icon at bounding box center [279, 438] width 10 height 10
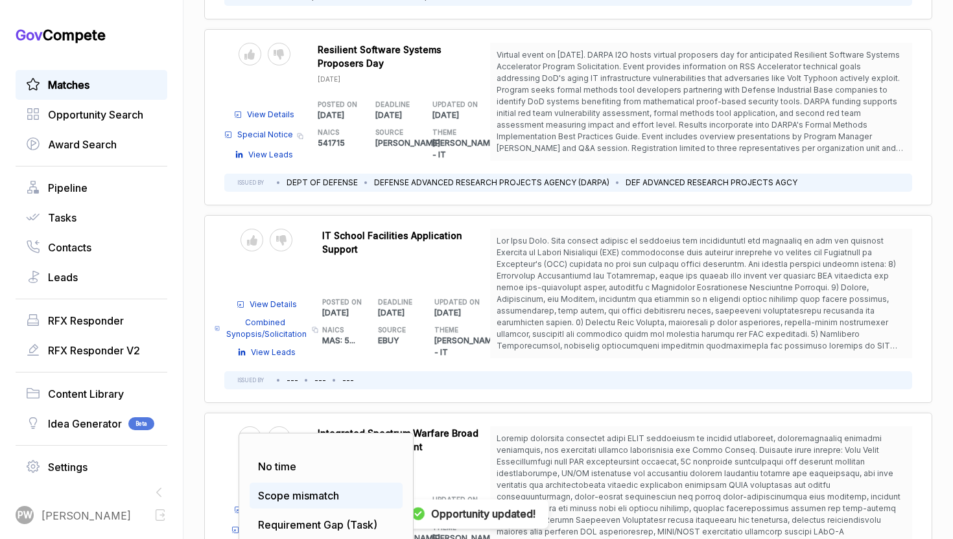
click at [297, 489] on span "Scope mismatch" at bounding box center [298, 495] width 81 height 13
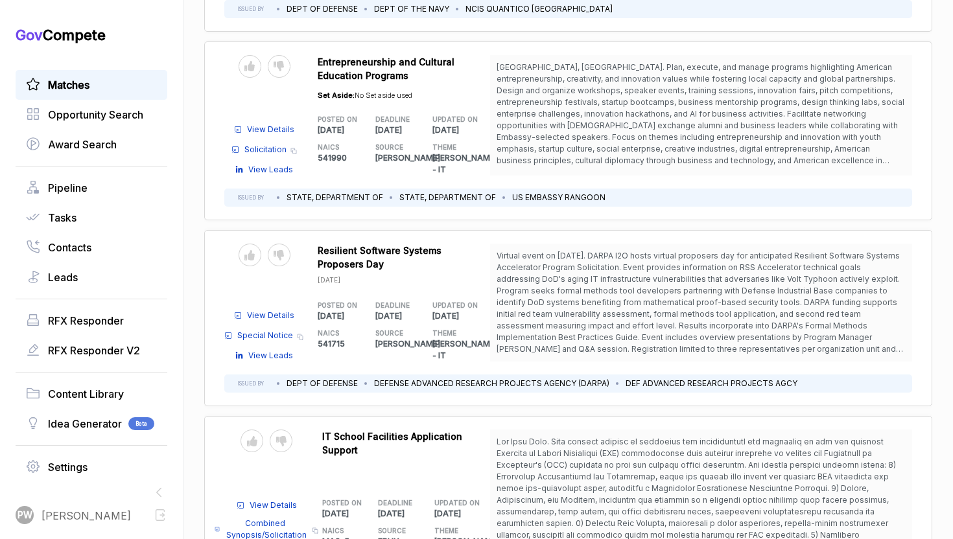
scroll to position [5866, 0]
click at [256, 428] on div at bounding box center [251, 439] width 23 height 23
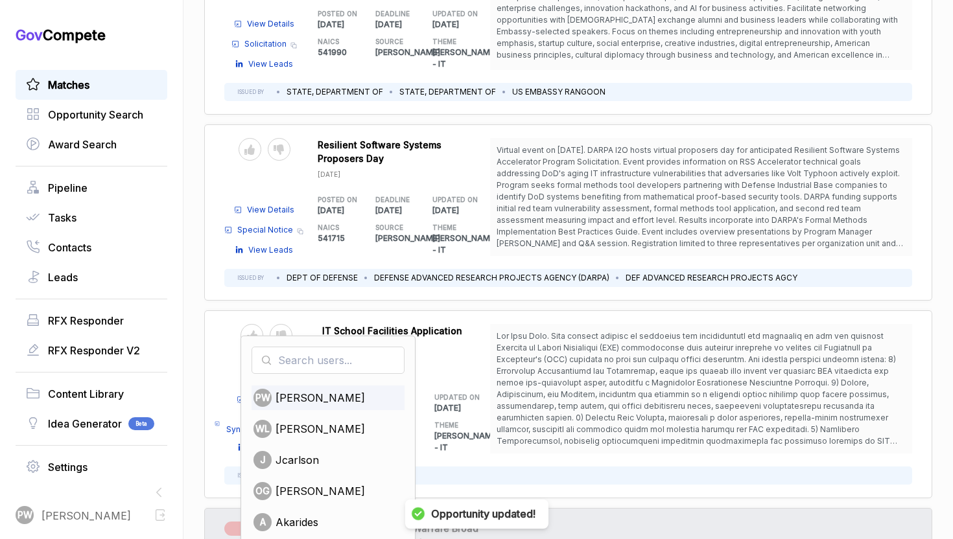
scroll to position [5997, 0]
